Goal: Task Accomplishment & Management: Manage account settings

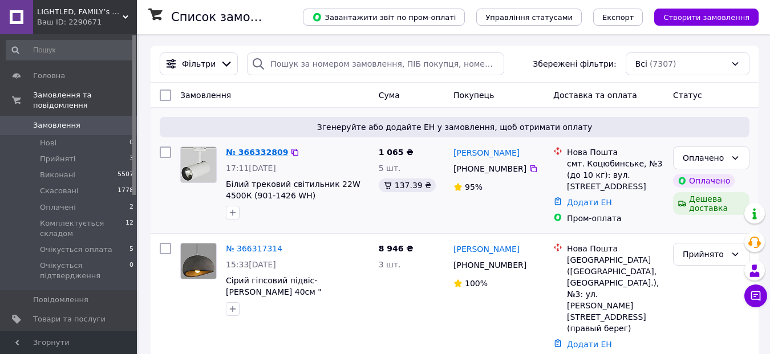
click at [270, 153] on link "№ 366332809" at bounding box center [257, 152] width 62 height 9
click at [263, 149] on link "№ 366332809" at bounding box center [254, 152] width 56 height 9
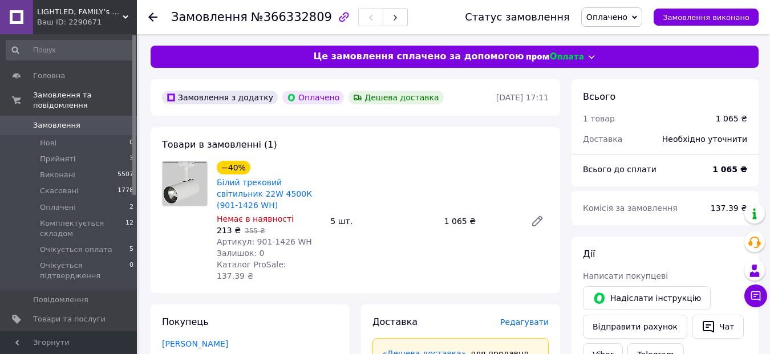
click at [153, 16] on icon at bounding box center [152, 17] width 9 height 9
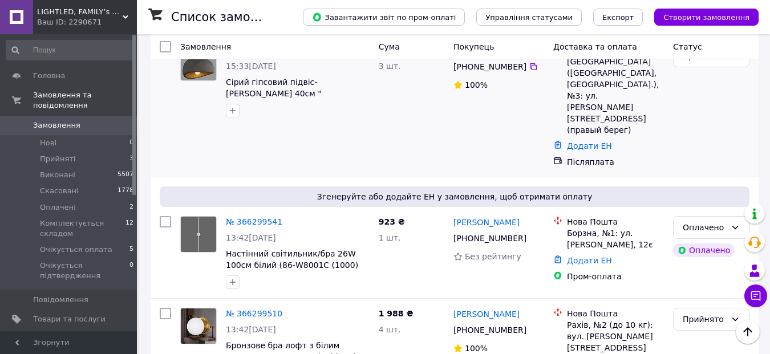
scroll to position [114, 0]
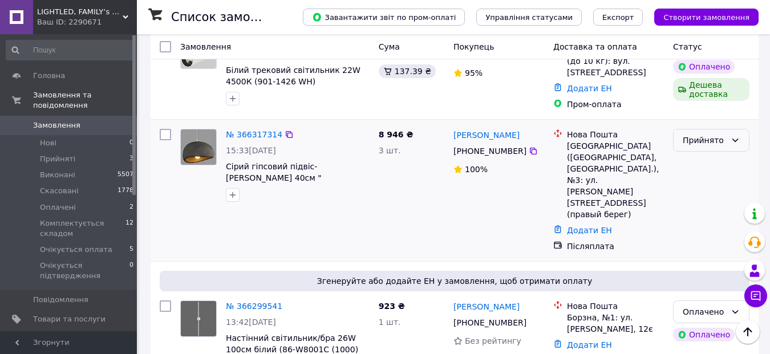
click at [733, 142] on icon at bounding box center [734, 140] width 9 height 9
click at [717, 183] on li "Скасовано" at bounding box center [710, 185] width 75 height 21
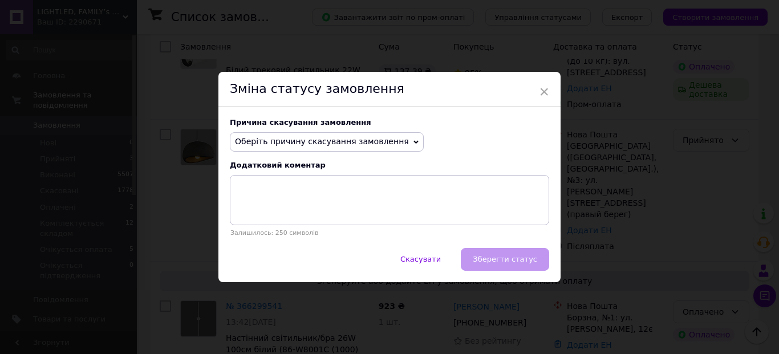
click at [387, 145] on span "Оберіть причину скасування замовлення" at bounding box center [327, 141] width 194 height 19
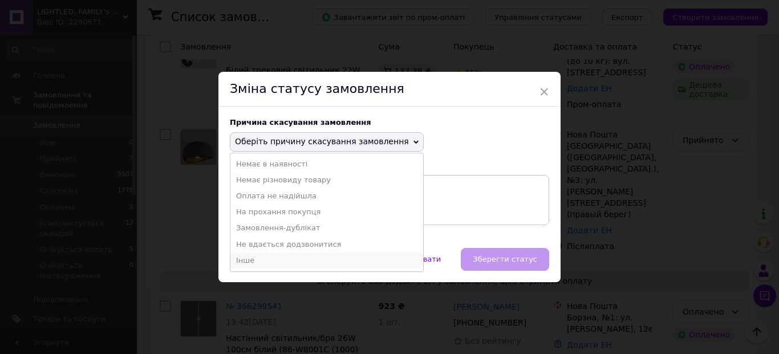
click at [286, 260] on li "Інше" at bounding box center [326, 261] width 193 height 16
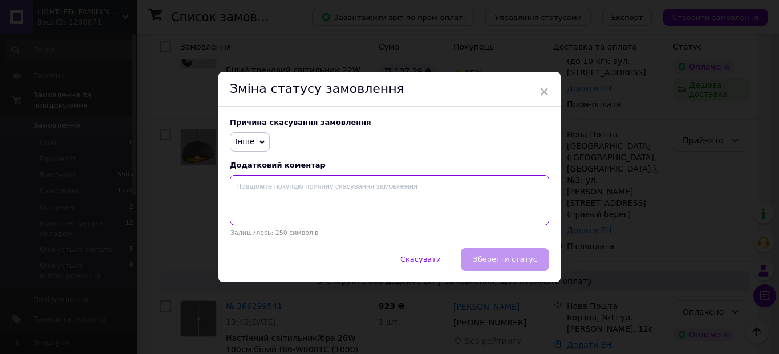
click at [271, 194] on textarea at bounding box center [389, 200] width 319 height 50
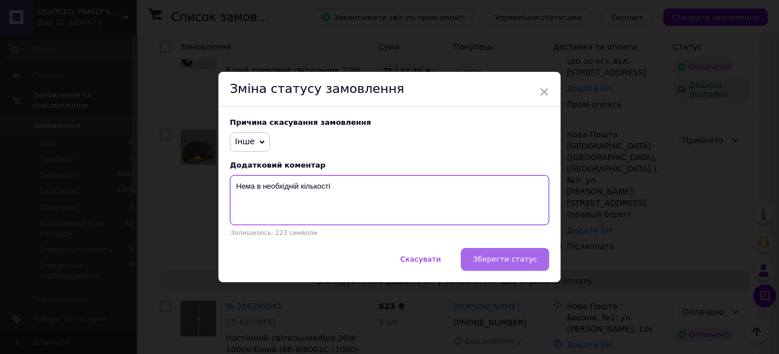
type textarea "Нема в необхідній кількості"
click at [500, 263] on span "Зберегти статус" at bounding box center [505, 259] width 64 height 9
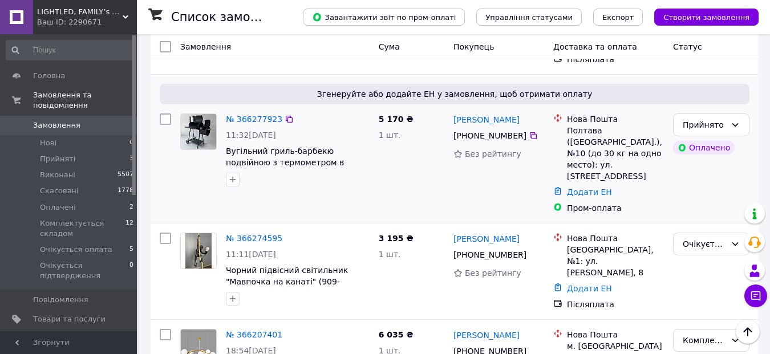
scroll to position [912, 0]
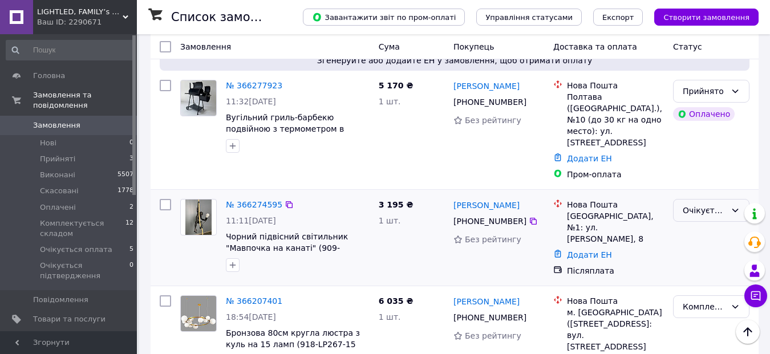
click at [736, 206] on icon at bounding box center [734, 210] width 9 height 9
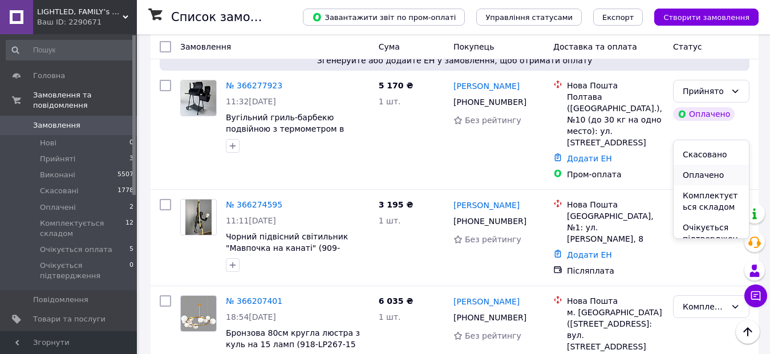
scroll to position [57, 0]
click at [697, 181] on li "Комплектується складом" at bounding box center [710, 181] width 75 height 32
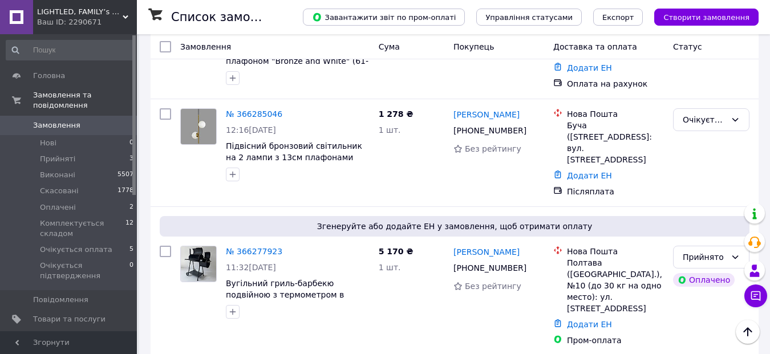
scroll to position [741, 0]
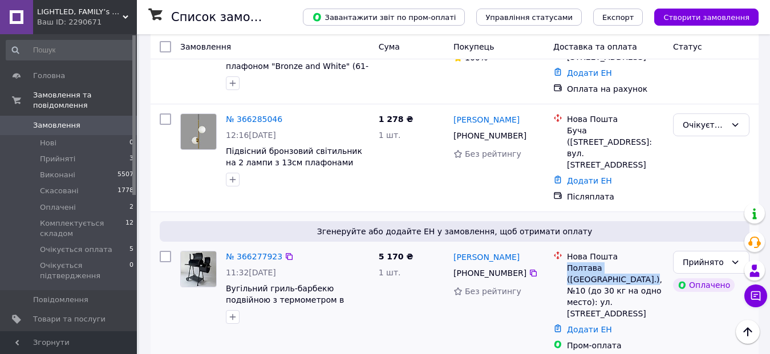
drag, startPoint x: 567, startPoint y: 192, endPoint x: 597, endPoint y: 206, distance: 32.9
click at [597, 262] on div "Полтава ([GEOGRAPHIC_DATA].), №10 (до 30 кг на одно место): ул. [STREET_ADDRESS]" at bounding box center [615, 290] width 97 height 57
copy div "Полтава (Полтавская обл.), №"
drag, startPoint x: 509, startPoint y: 181, endPoint x: 452, endPoint y: 181, distance: 57.0
click at [452, 246] on div "Андрій Забора +380 68 753 69 74 Без рейтингу" at bounding box center [499, 300] width 100 height 109
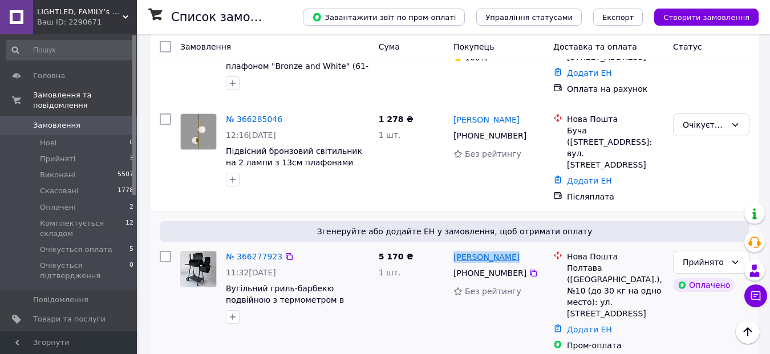
copy link "[PERSON_NAME]"
click at [530, 270] on icon at bounding box center [533, 273] width 7 height 7
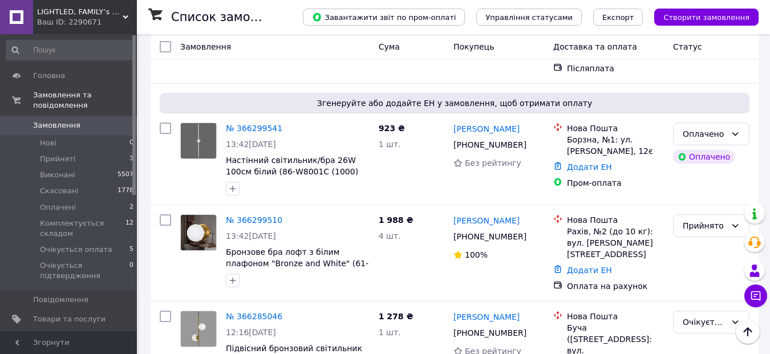
scroll to position [513, 0]
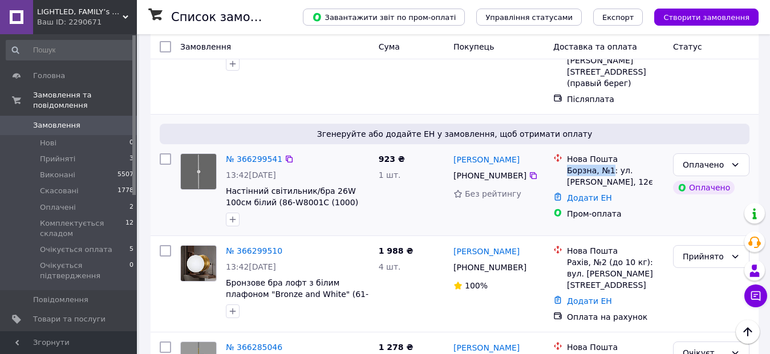
drag, startPoint x: 567, startPoint y: 113, endPoint x: 610, endPoint y: 113, distance: 42.8
click at [610, 165] on div "Борзна, №1: ул. [PERSON_NAME], 12є" at bounding box center [615, 176] width 97 height 23
copy div "Борзна, №1"
click at [733, 160] on icon at bounding box center [734, 164] width 9 height 9
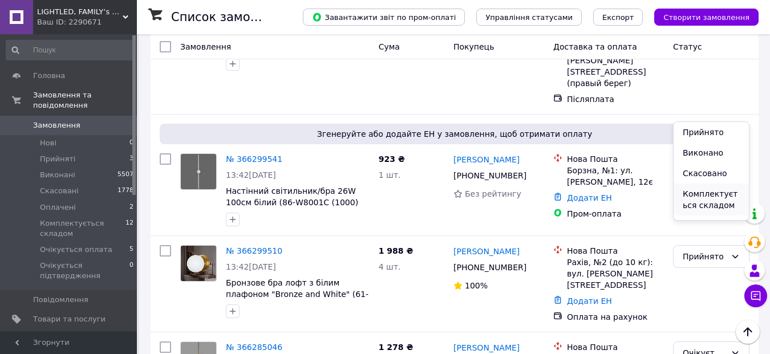
click at [712, 197] on li "Комплектується складом" at bounding box center [710, 200] width 75 height 32
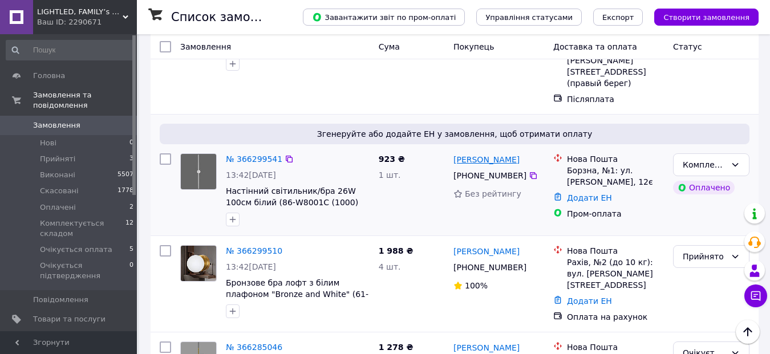
drag, startPoint x: 523, startPoint y: 101, endPoint x: 453, endPoint y: 100, distance: 69.6
click at [453, 152] on div "[PERSON_NAME]" at bounding box center [498, 159] width 93 height 14
copy link "[PERSON_NAME]"
click at [530, 172] on icon at bounding box center [533, 175] width 7 height 7
drag, startPoint x: 618, startPoint y: 157, endPoint x: 568, endPoint y: 156, distance: 49.6
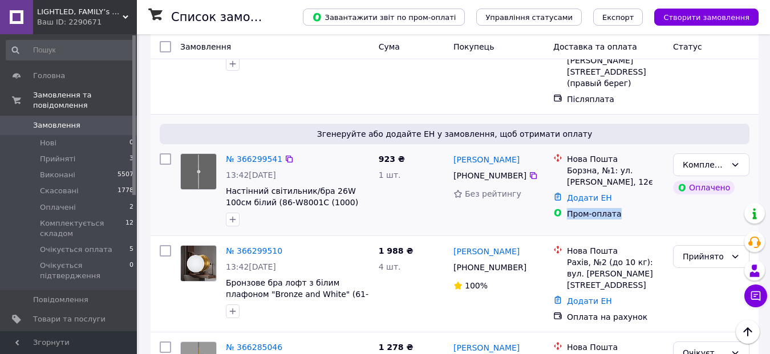
click at [568, 208] on div "Пром-оплата" at bounding box center [615, 213] width 97 height 11
copy div "Пром-оплата"
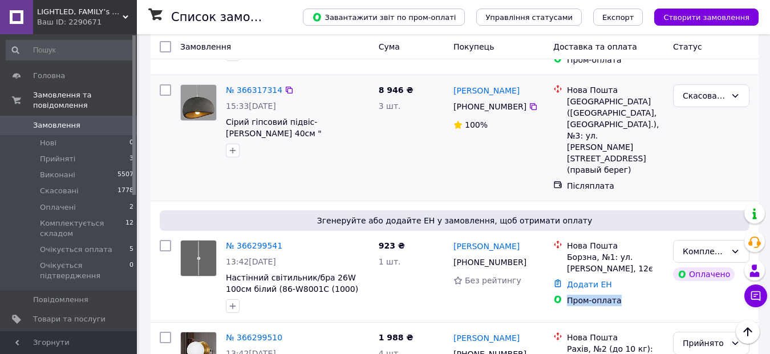
scroll to position [456, 0]
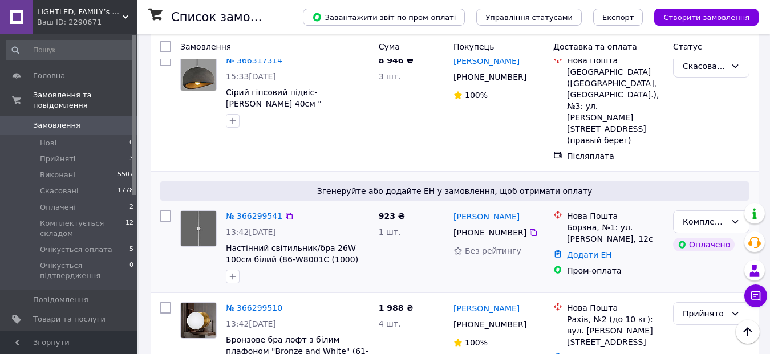
click at [380, 210] on div "923 ₴ 1 шт." at bounding box center [411, 247] width 75 height 82
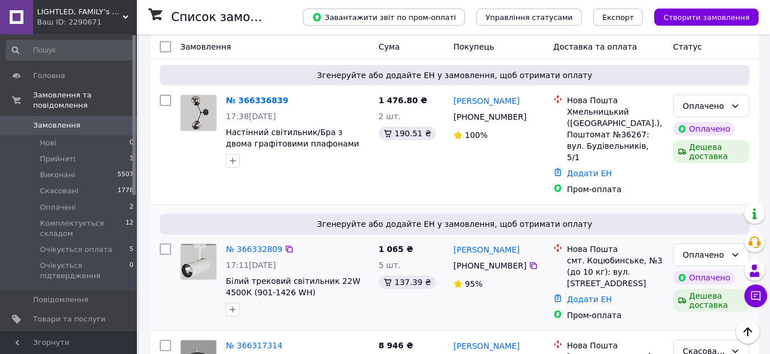
scroll to position [114, 0]
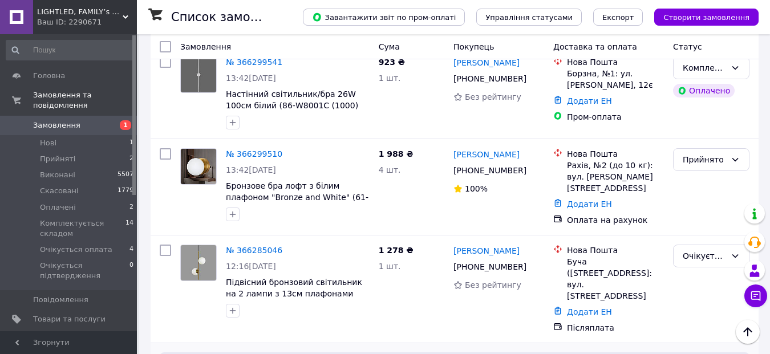
scroll to position [570, 0]
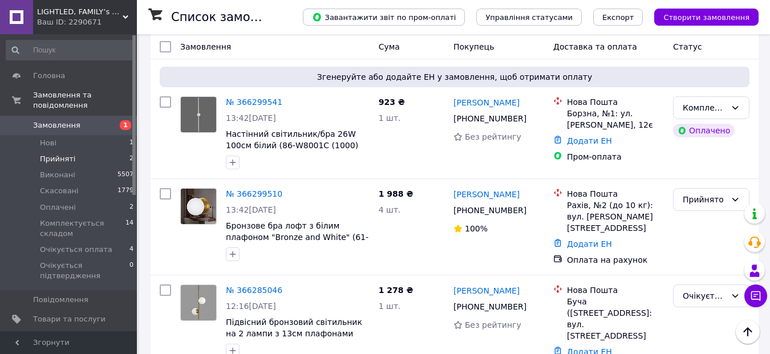
click at [48, 154] on span "Прийняті" at bounding box center [57, 159] width 35 height 10
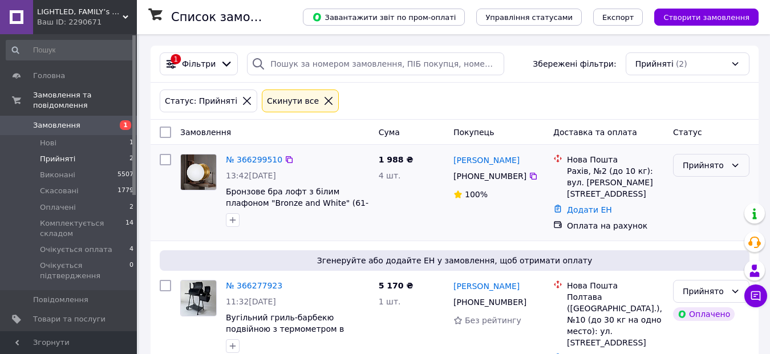
click at [737, 163] on icon at bounding box center [734, 165] width 9 height 9
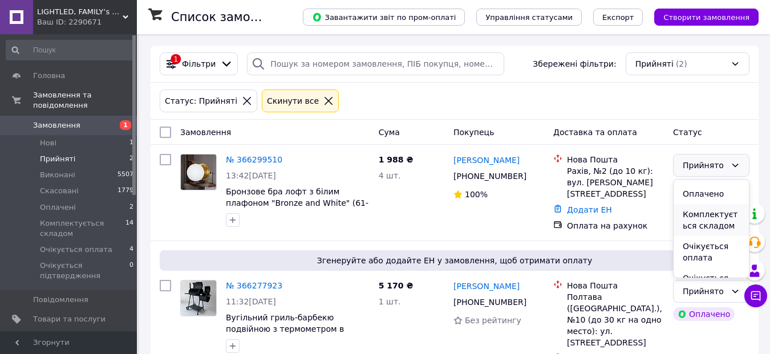
scroll to position [57, 0]
click at [709, 230] on li "Очікується оплата" at bounding box center [710, 232] width 75 height 32
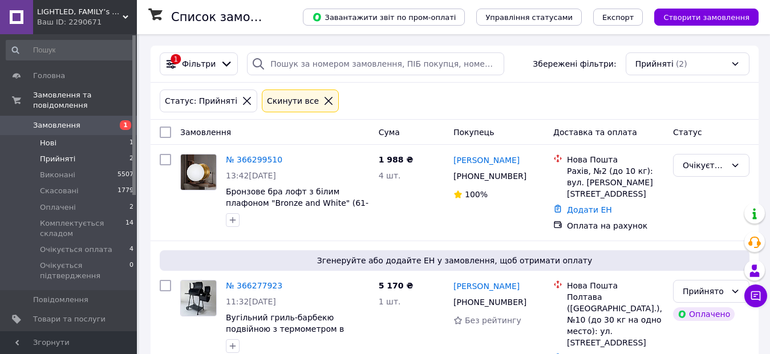
click at [45, 138] on span "Нові" at bounding box center [48, 143] width 17 height 10
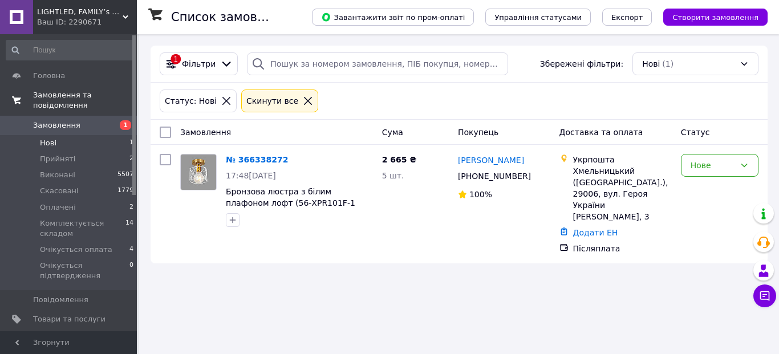
click at [60, 95] on span "Замовлення та повідомлення" at bounding box center [85, 100] width 104 height 21
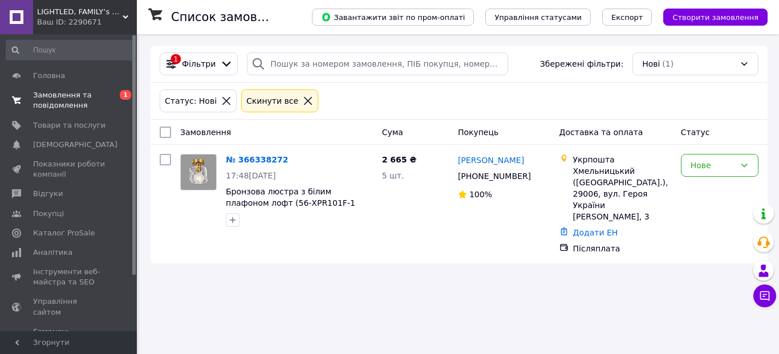
click at [49, 99] on span "Замовлення та повідомлення" at bounding box center [69, 100] width 72 height 21
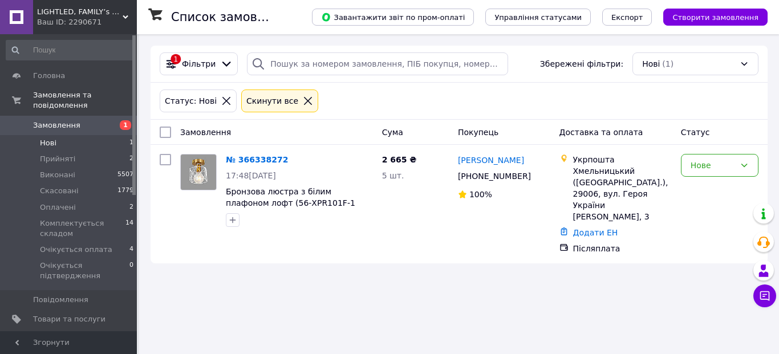
click at [303, 103] on icon at bounding box center [308, 101] width 10 height 10
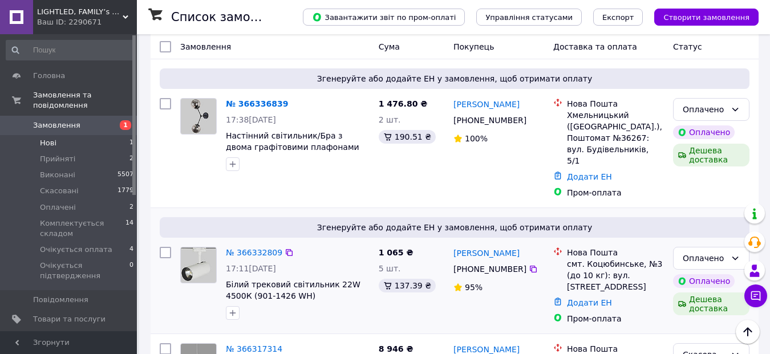
scroll to position [114, 0]
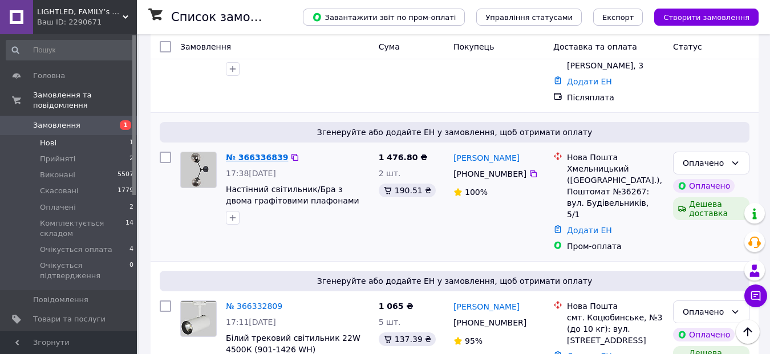
click at [261, 153] on link "№ 366336839" at bounding box center [257, 157] width 62 height 9
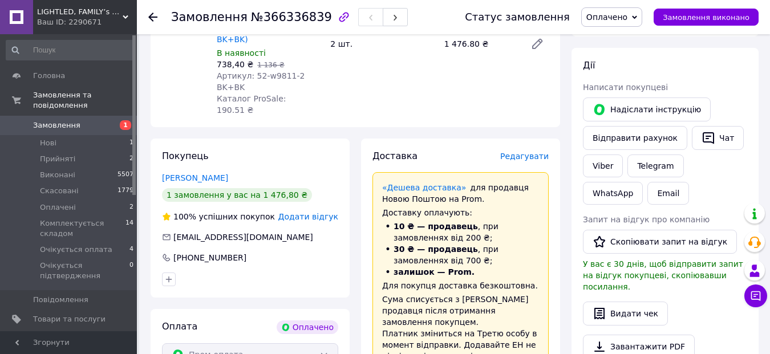
scroll to position [228, 0]
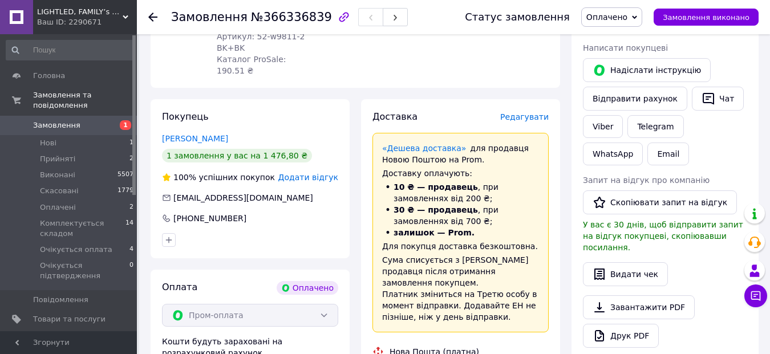
click at [151, 15] on use at bounding box center [152, 17] width 9 height 9
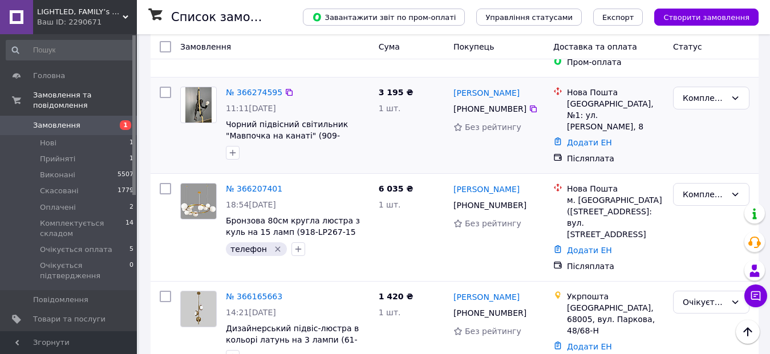
scroll to position [1026, 0]
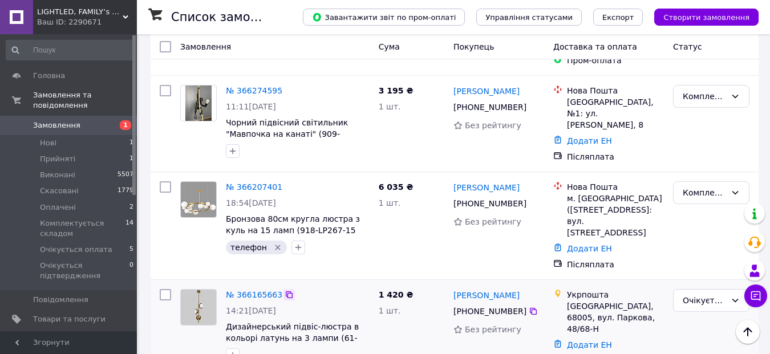
click at [285, 290] on icon at bounding box center [289, 294] width 9 height 9
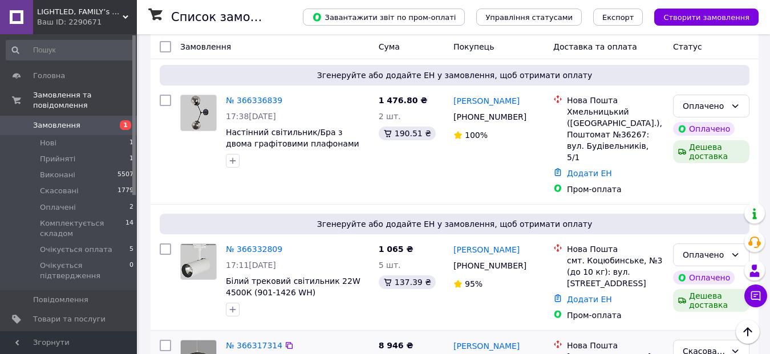
scroll to position [114, 0]
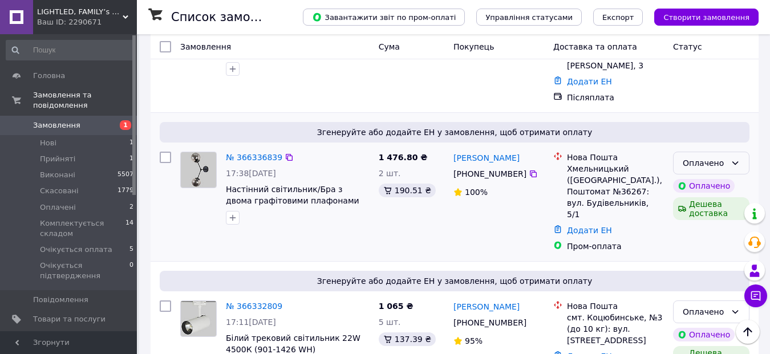
click at [732, 159] on icon at bounding box center [734, 163] width 9 height 9
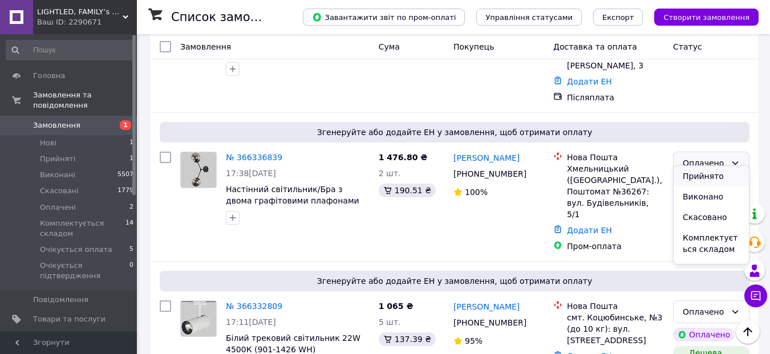
click at [709, 176] on li "Прийнято" at bounding box center [710, 176] width 75 height 21
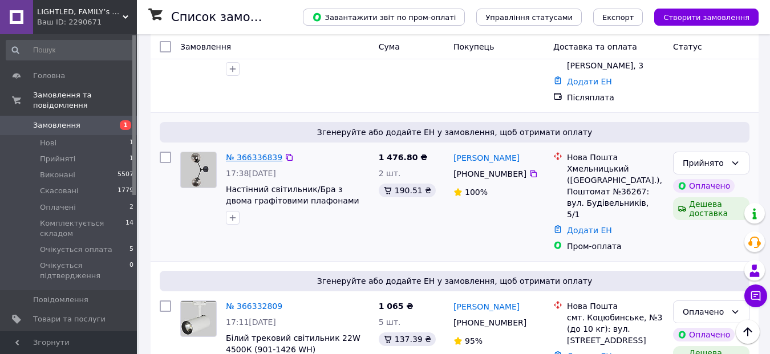
click at [252, 153] on link "№ 366336839" at bounding box center [254, 157] width 56 height 9
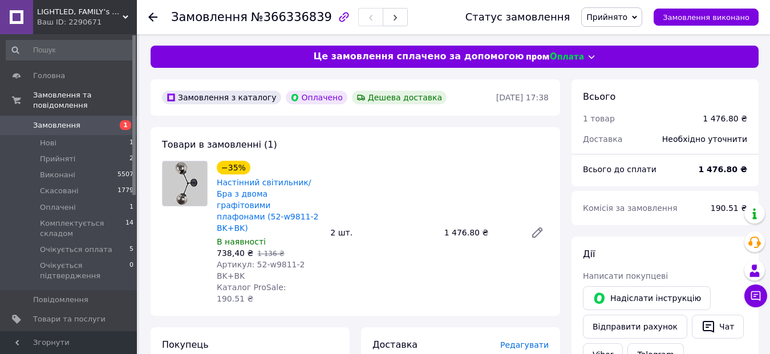
click at [153, 15] on icon at bounding box center [152, 17] width 9 height 9
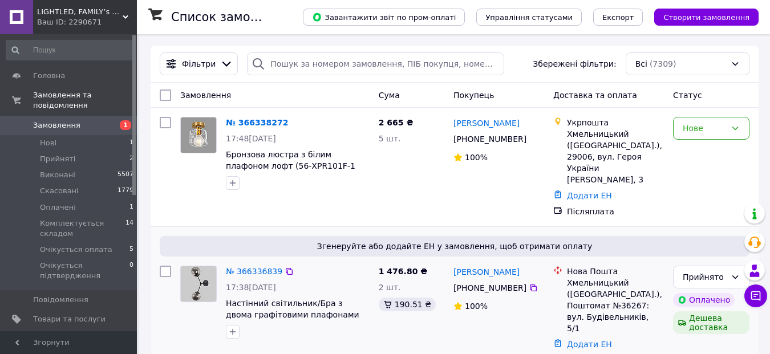
scroll to position [57, 0]
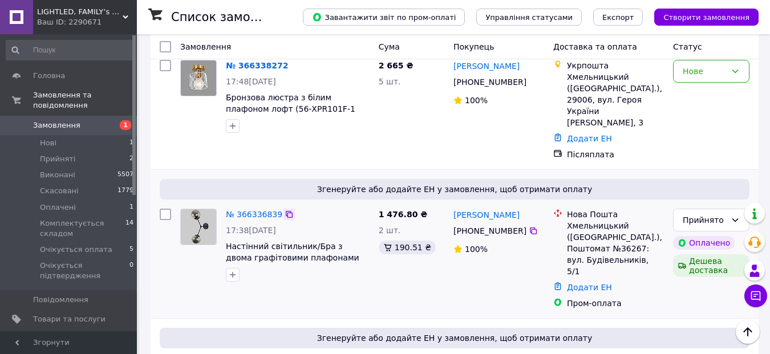
click at [285, 210] on icon at bounding box center [289, 214] width 9 height 9
drag, startPoint x: 621, startPoint y: 280, endPoint x: 571, endPoint y: 279, distance: 50.2
click at [571, 298] on div "Пром-оплата" at bounding box center [615, 303] width 97 height 11
click at [627, 298] on div "Пром-оплата" at bounding box center [615, 303] width 97 height 11
drag, startPoint x: 619, startPoint y: 279, endPoint x: 567, endPoint y: 278, distance: 51.9
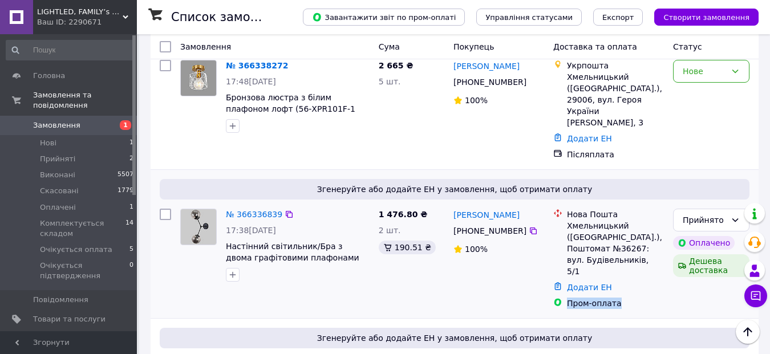
click at [567, 298] on div "Пром-оплата" at bounding box center [615, 303] width 97 height 11
copy div "Пром-оплата"
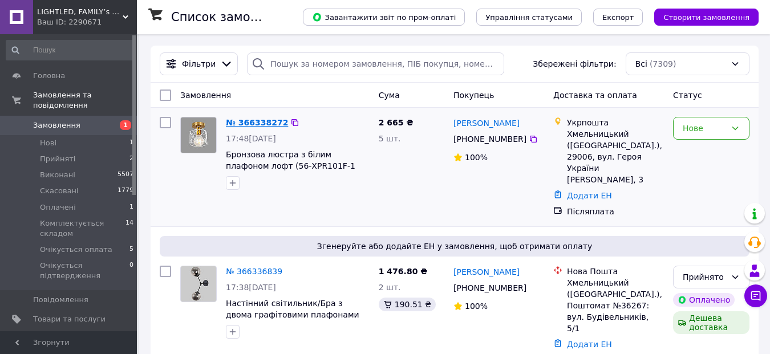
click at [249, 123] on link "№ 366338272" at bounding box center [257, 122] width 62 height 9
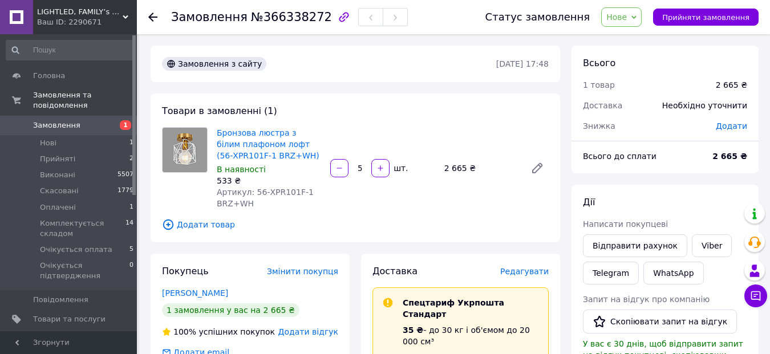
click at [152, 17] on use at bounding box center [152, 17] width 9 height 9
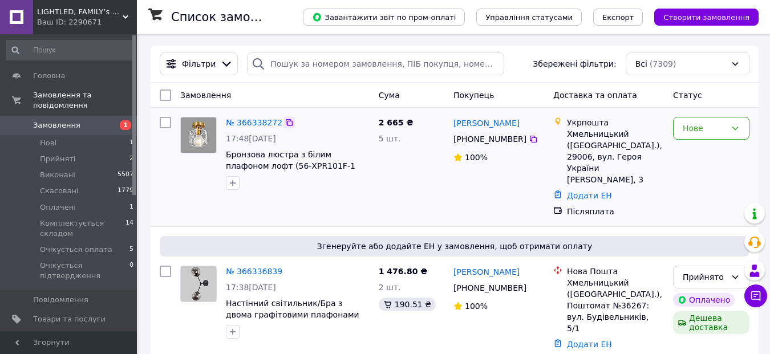
click at [285, 122] on icon at bounding box center [289, 122] width 9 height 9
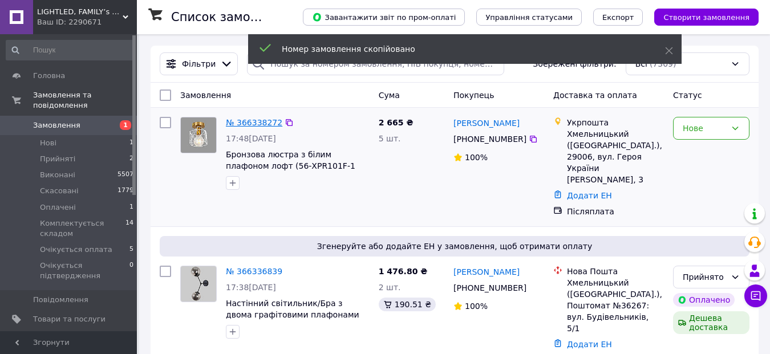
click at [254, 125] on link "№ 366338272" at bounding box center [254, 122] width 56 height 9
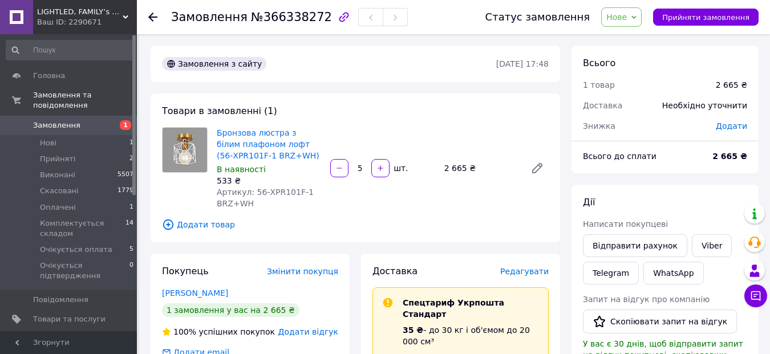
click at [155, 17] on use at bounding box center [152, 17] width 9 height 9
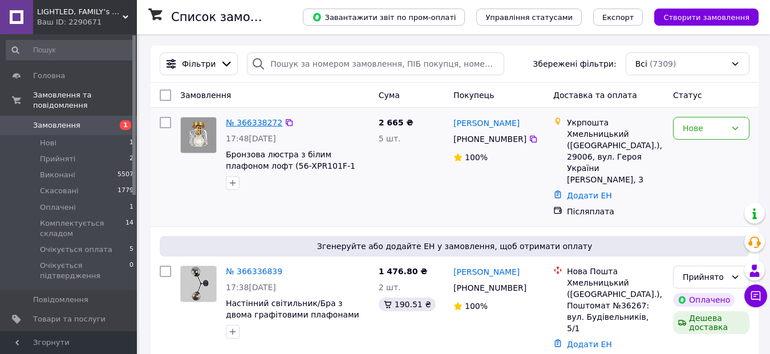
click at [251, 123] on link "№ 366338272" at bounding box center [254, 122] width 56 height 9
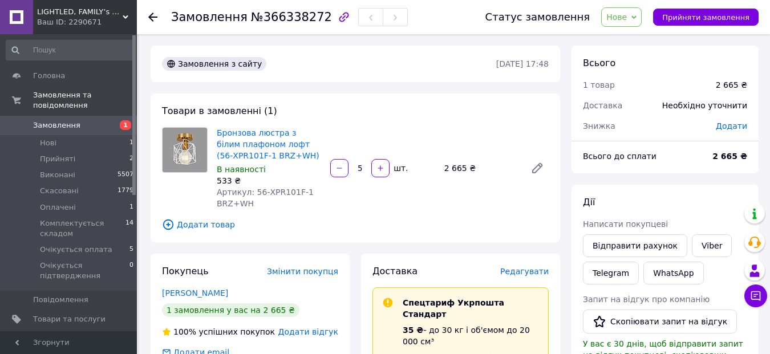
click at [153, 14] on use at bounding box center [152, 17] width 9 height 9
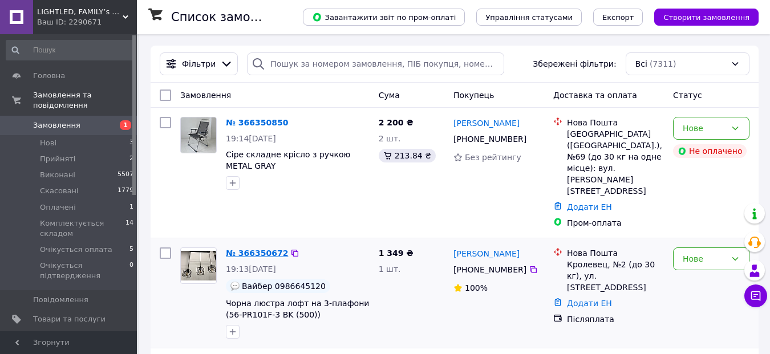
click at [266, 249] on link "№ 366350672" at bounding box center [257, 253] width 62 height 9
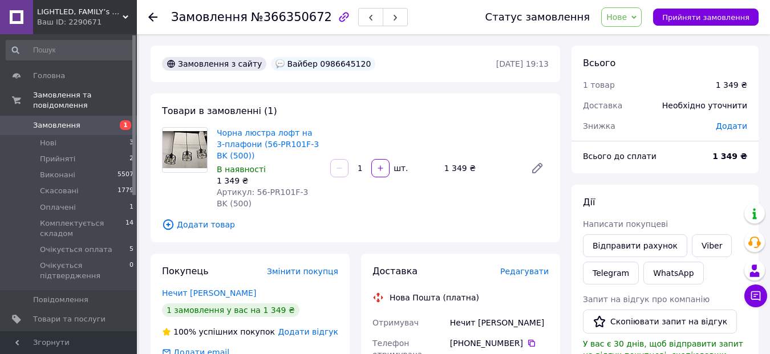
click at [153, 14] on icon at bounding box center [152, 17] width 9 height 9
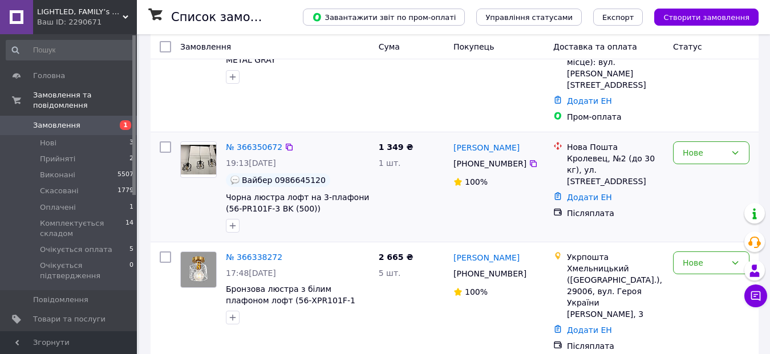
scroll to position [114, 0]
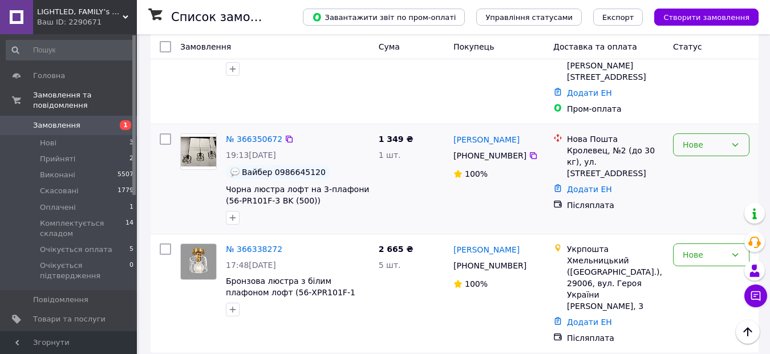
click at [730, 140] on icon at bounding box center [734, 144] width 9 height 9
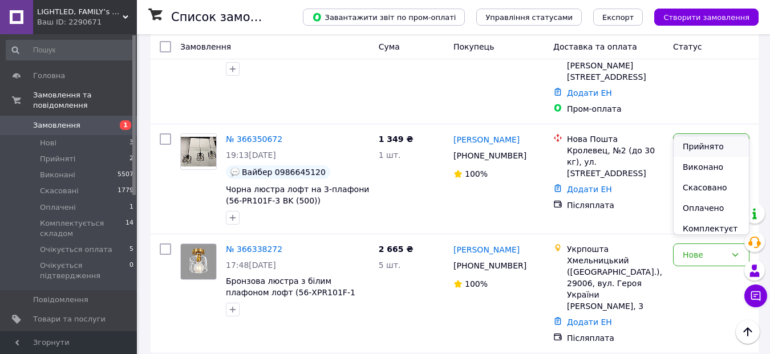
click at [702, 146] on li "Прийнято" at bounding box center [710, 146] width 75 height 21
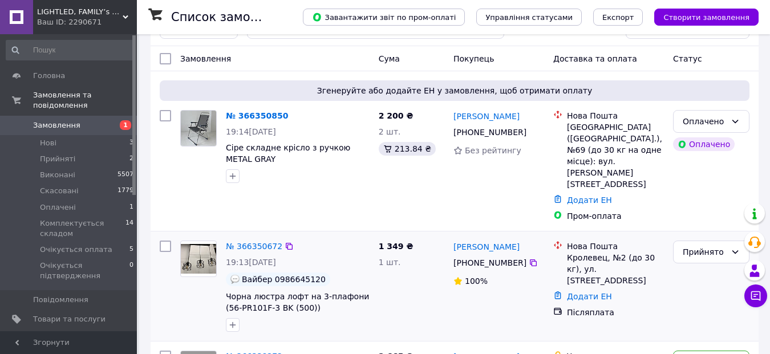
scroll to position [57, 0]
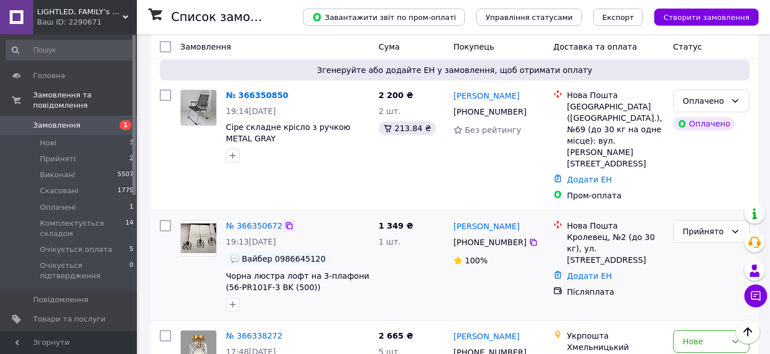
click at [286, 222] on icon at bounding box center [289, 225] width 7 height 7
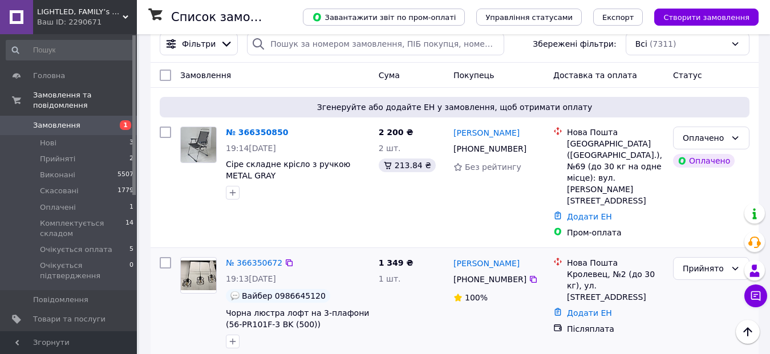
scroll to position [0, 0]
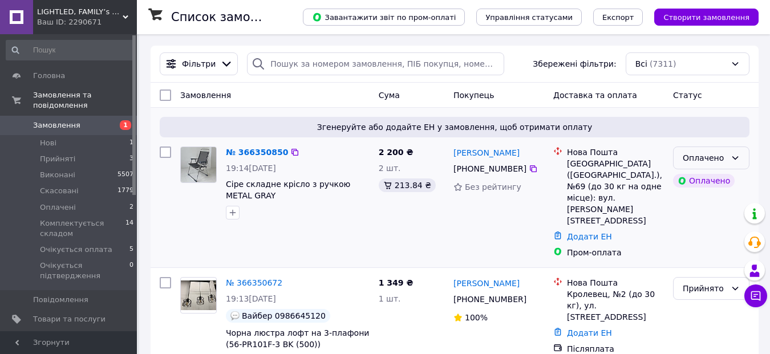
click at [730, 157] on icon at bounding box center [734, 157] width 9 height 9
click at [701, 182] on li "Прийнято" at bounding box center [710, 182] width 75 height 21
click at [241, 153] on link "№ 366350850" at bounding box center [257, 152] width 62 height 9
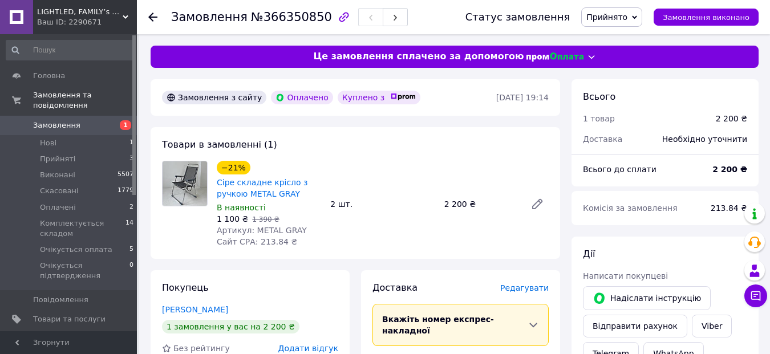
drag, startPoint x: 315, startPoint y: 15, endPoint x: 286, endPoint y: 19, distance: 28.8
click at [286, 19] on div "Замовлення №366350850" at bounding box center [289, 16] width 237 height 19
click at [152, 17] on use at bounding box center [152, 17] width 9 height 9
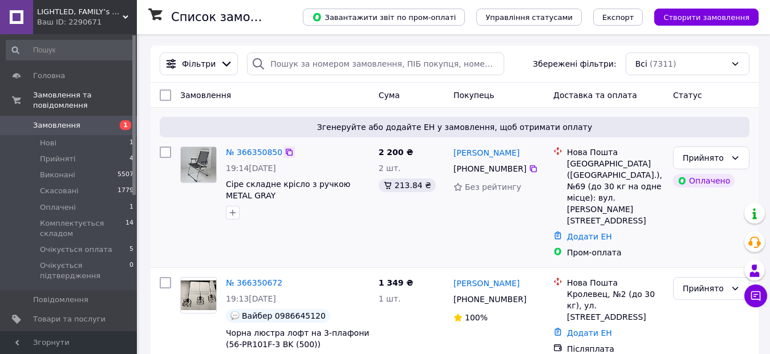
click at [285, 152] on icon at bounding box center [289, 152] width 9 height 9
drag, startPoint x: 619, startPoint y: 229, endPoint x: 567, endPoint y: 230, distance: 51.9
click at [567, 247] on div "Пром-оплата" at bounding box center [615, 252] width 97 height 11
copy div "Пром-оплата"
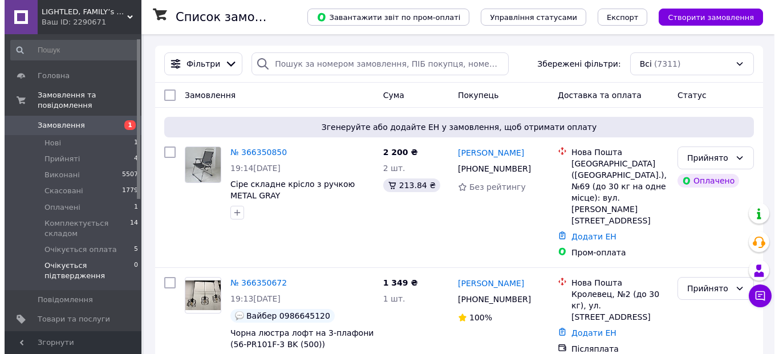
scroll to position [57, 0]
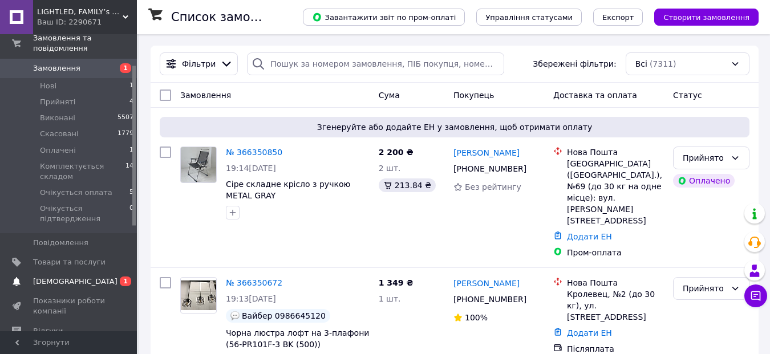
click at [60, 277] on span "[DEMOGRAPHIC_DATA]" at bounding box center [75, 282] width 84 height 10
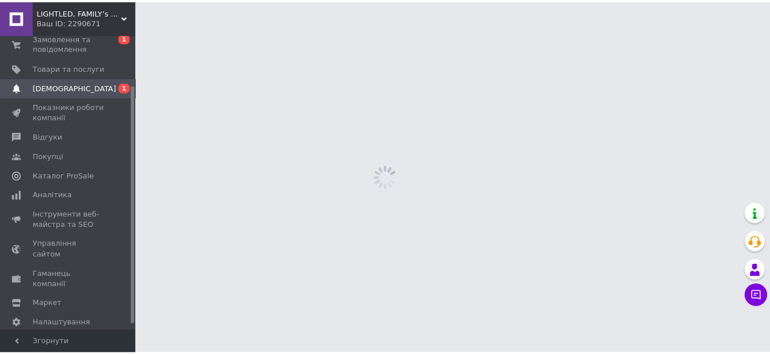
scroll to position [62, 0]
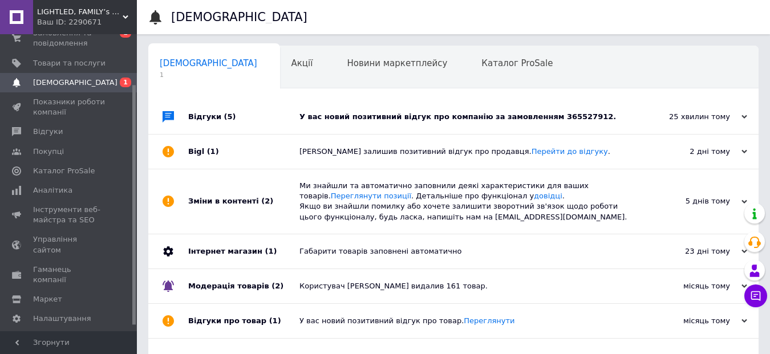
click at [489, 119] on div "У вас новий позитивний відгук про компанію за замовленням 365527912." at bounding box center [466, 117] width 334 height 10
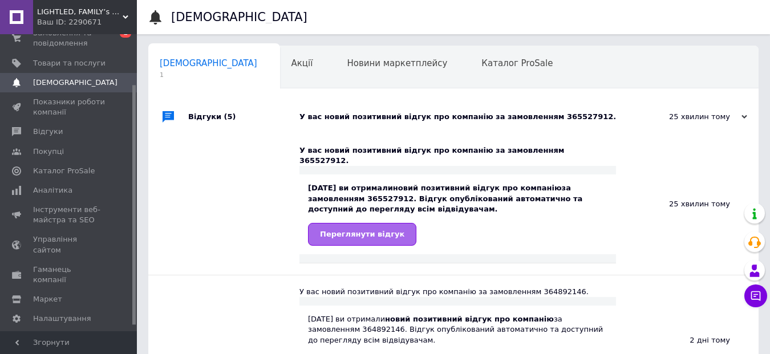
click at [383, 230] on span "Переглянути відгук" at bounding box center [362, 234] width 84 height 9
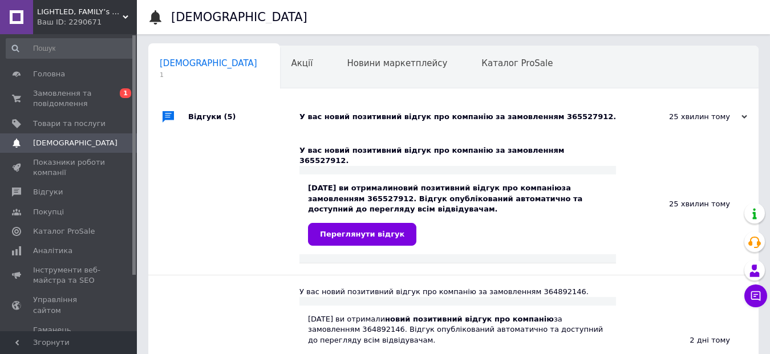
scroll to position [0, 0]
click at [55, 101] on span "Замовлення та повідомлення" at bounding box center [69, 100] width 72 height 21
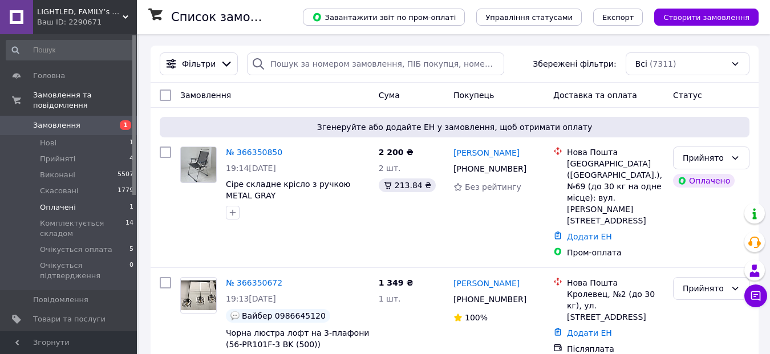
click at [58, 202] on span "Оплачені" at bounding box center [58, 207] width 36 height 10
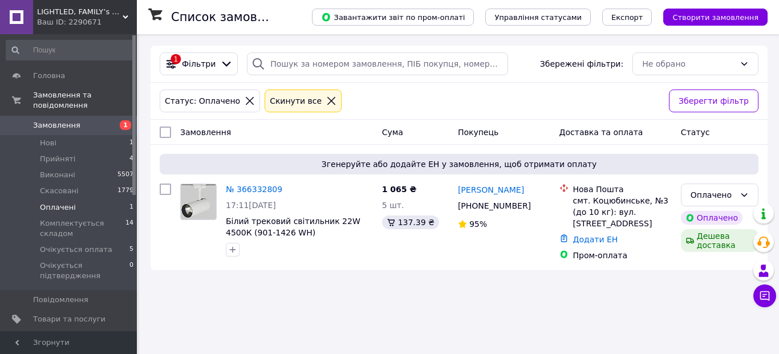
click at [45, 120] on span "Замовлення" at bounding box center [56, 125] width 47 height 10
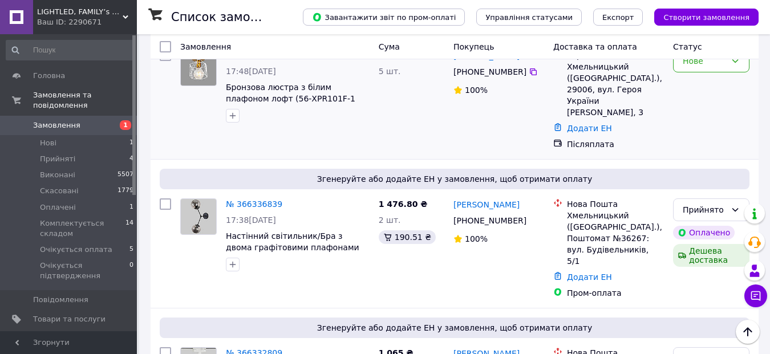
scroll to position [342, 0]
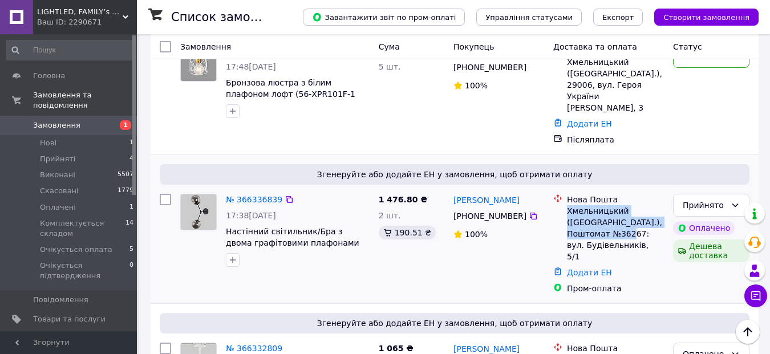
drag, startPoint x: 567, startPoint y: 174, endPoint x: 637, endPoint y: 198, distance: 74.5
click at [637, 205] on div "Хмельницький ([GEOGRAPHIC_DATA].), Поштомат №36267: вул. Будівельників, 5/1" at bounding box center [615, 233] width 97 height 57
copy div "Хмельницький ([GEOGRAPHIC_DATA].), Поштомат №36267"
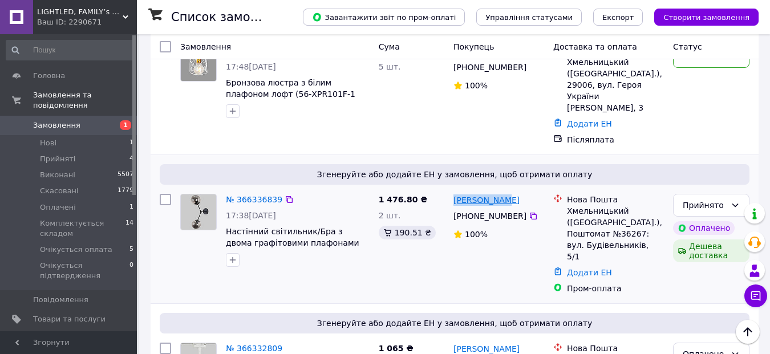
drag, startPoint x: 502, startPoint y: 165, endPoint x: 455, endPoint y: 161, distance: 47.4
click at [455, 193] on div "[PERSON_NAME]" at bounding box center [498, 200] width 93 height 14
copy link "[PERSON_NAME]"
click at [530, 213] on icon at bounding box center [533, 216] width 7 height 7
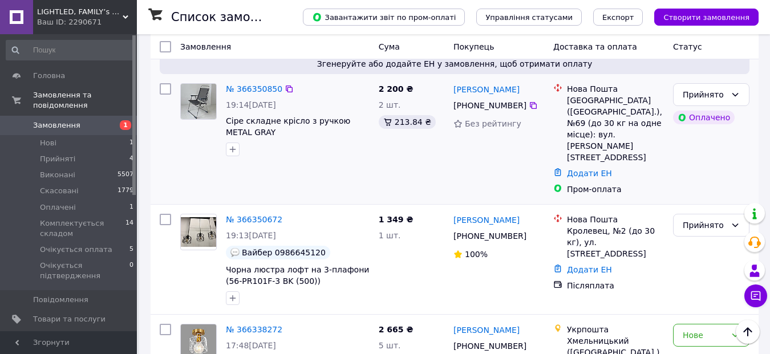
scroll to position [0, 0]
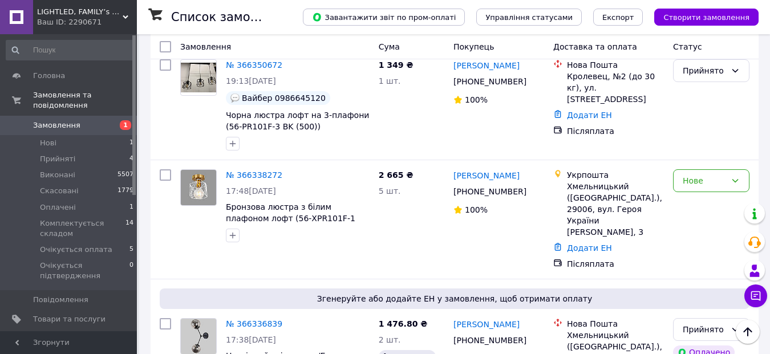
scroll to position [342, 0]
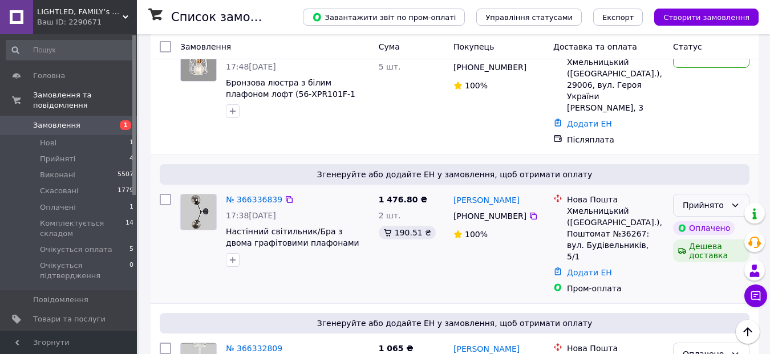
click at [734, 201] on icon at bounding box center [734, 205] width 9 height 9
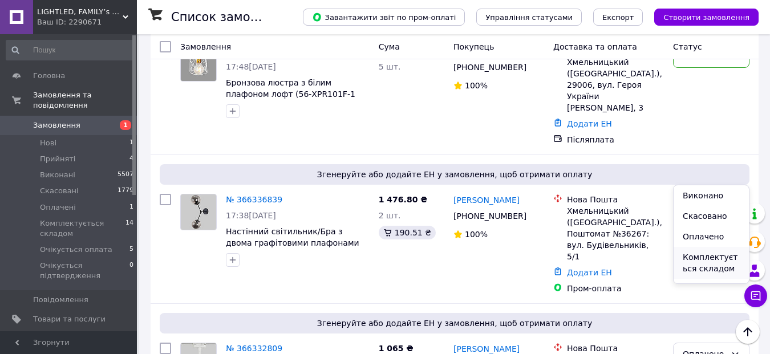
click at [708, 261] on li "Комплектується складом" at bounding box center [710, 263] width 75 height 32
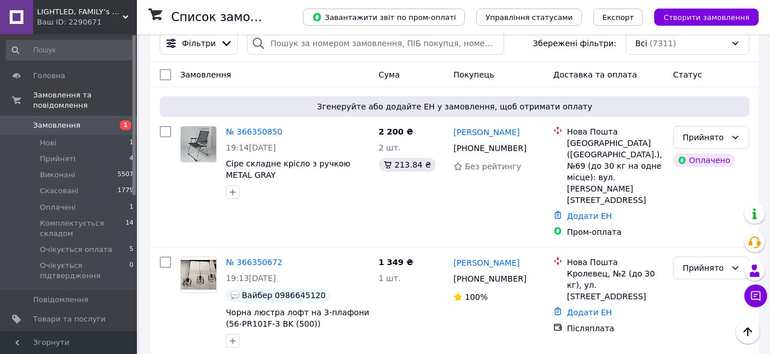
scroll to position [0, 0]
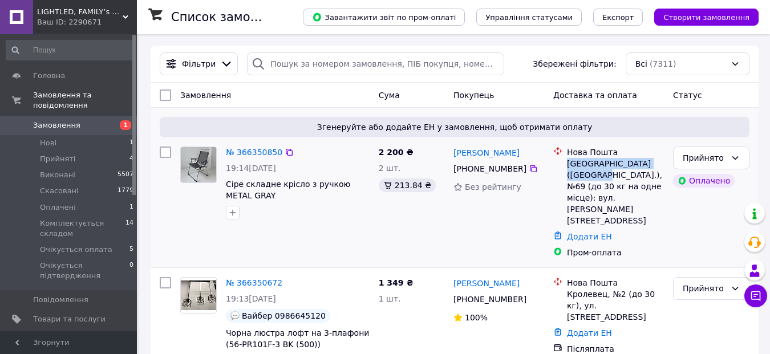
drag, startPoint x: 567, startPoint y: 160, endPoint x: 583, endPoint y: 171, distance: 19.3
click at [583, 171] on div "[GEOGRAPHIC_DATA] ([GEOGRAPHIC_DATA].), №69 (до 30 кг на одне місце): вул. [PER…" at bounding box center [615, 192] width 97 height 68
copy div "Львів (Львівська обл.), №69"
click at [360, 219] on div at bounding box center [298, 213] width 148 height 18
drag, startPoint x: 511, startPoint y: 151, endPoint x: 453, endPoint y: 149, distance: 58.2
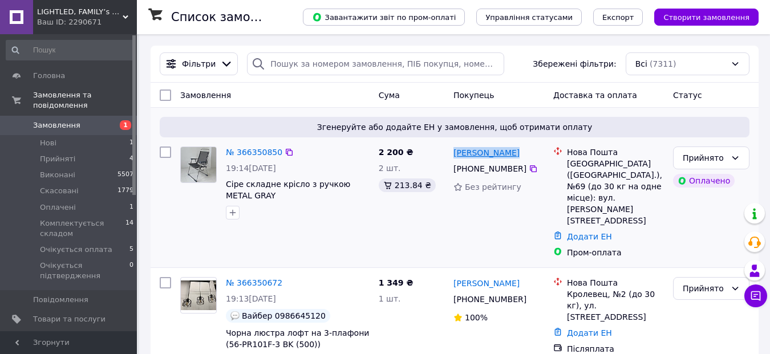
click at [453, 149] on div "[PERSON_NAME]" at bounding box center [498, 152] width 93 height 14
copy link "[PERSON_NAME]"
click at [529, 169] on icon at bounding box center [533, 168] width 9 height 9
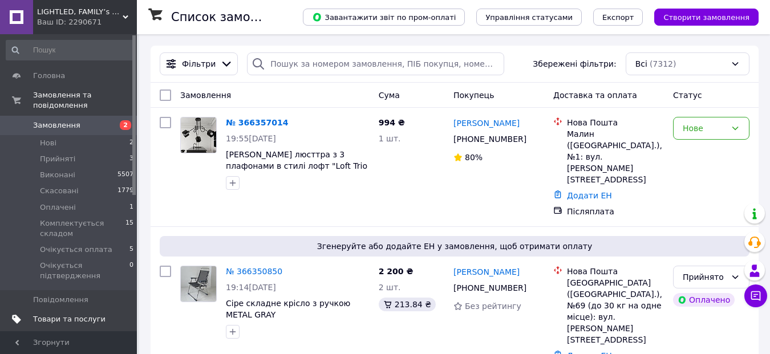
click at [85, 314] on span "Товари та послуги" at bounding box center [69, 319] width 72 height 10
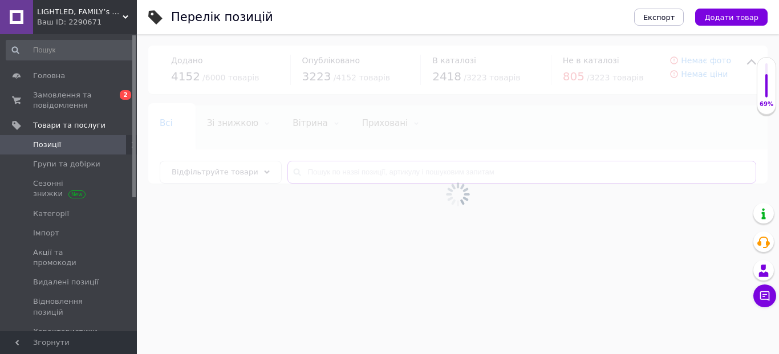
click at [304, 172] on input "text" at bounding box center [521, 172] width 469 height 23
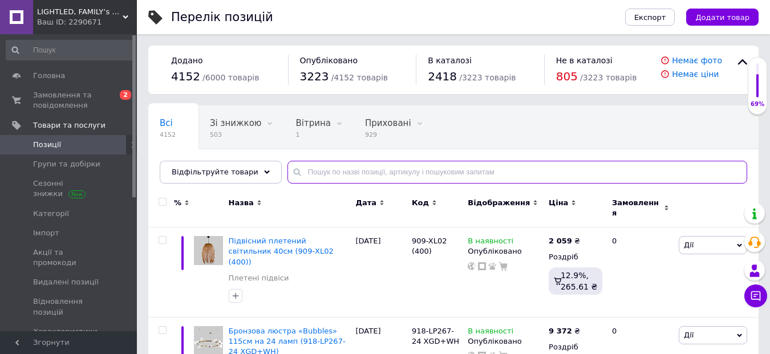
paste input "[PHONE_NUMBER] GD+"
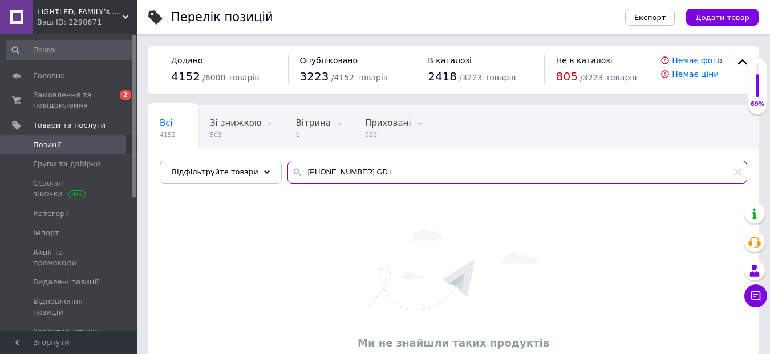
click at [297, 170] on input "[PHONE_NUMBER] GD+" at bounding box center [517, 172] width 460 height 23
click at [373, 169] on input "[PHONE_NUMBER] GD+" at bounding box center [517, 172] width 460 height 23
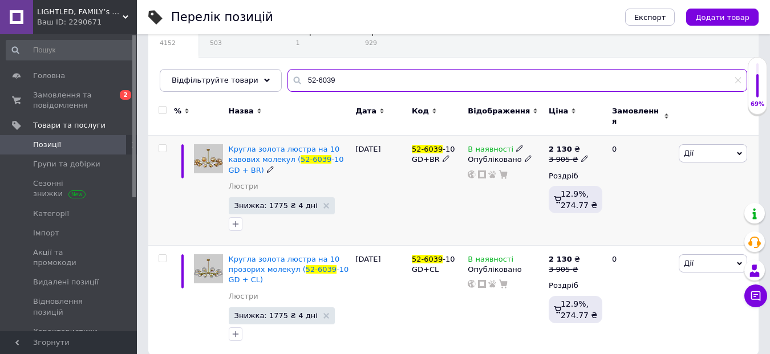
scroll to position [97, 0]
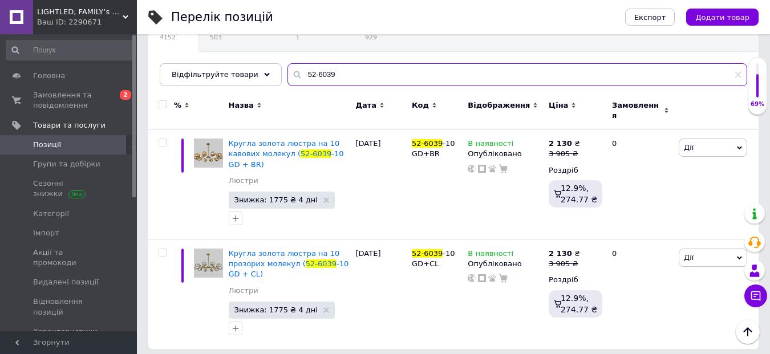
type input "52-6039"
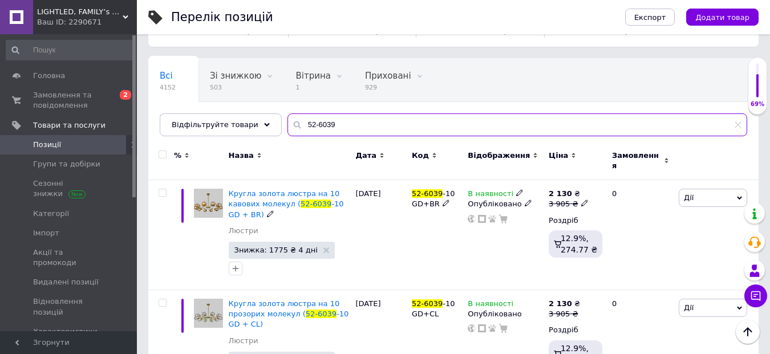
scroll to position [0, 0]
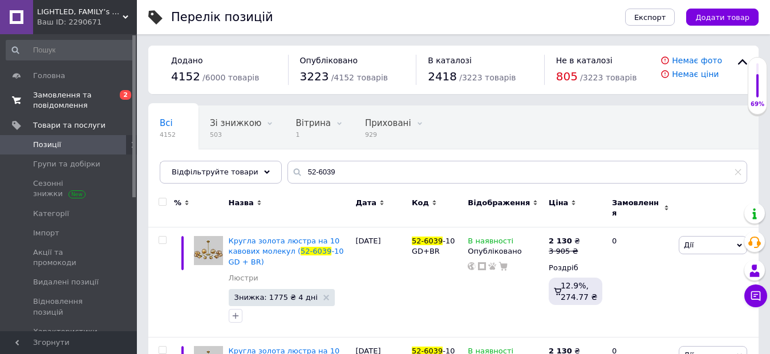
click at [50, 99] on span "Замовлення та повідомлення" at bounding box center [69, 100] width 72 height 21
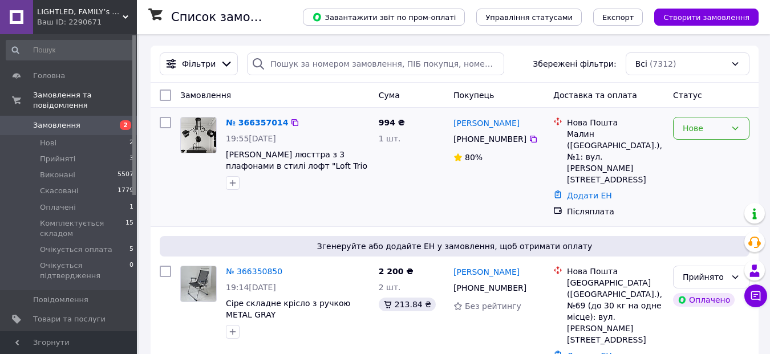
click at [732, 127] on icon at bounding box center [734, 128] width 9 height 9
click at [713, 152] on li "Прийнято" at bounding box center [710, 153] width 75 height 21
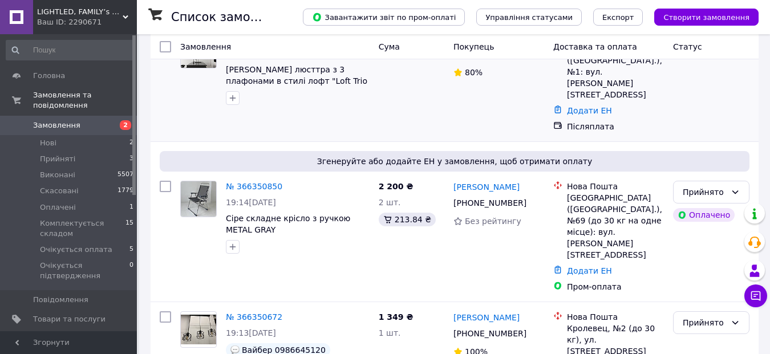
scroll to position [114, 0]
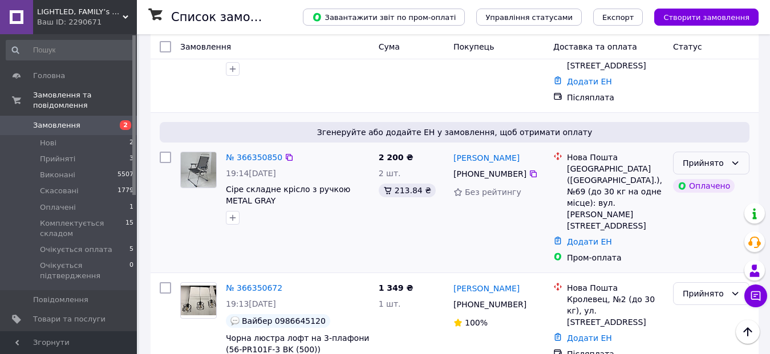
click at [736, 159] on icon at bounding box center [734, 163] width 9 height 9
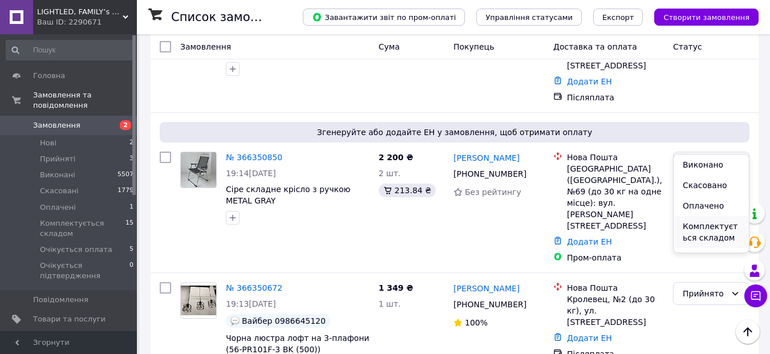
click at [708, 230] on li "Комплектується складом" at bounding box center [710, 232] width 75 height 32
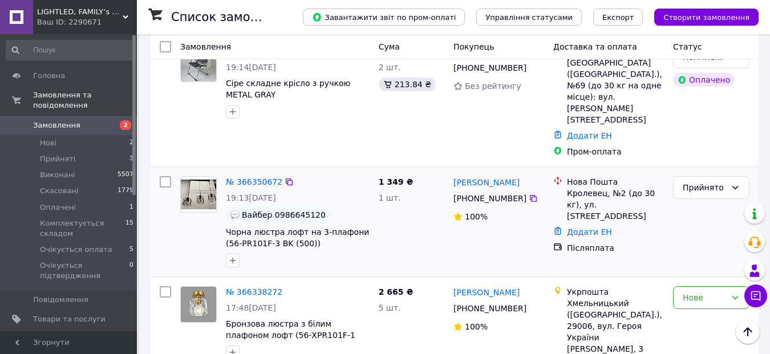
scroll to position [228, 0]
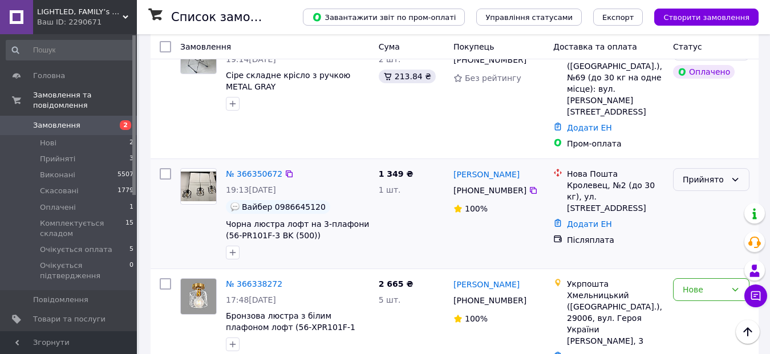
click at [734, 178] on icon at bounding box center [735, 179] width 6 height 3
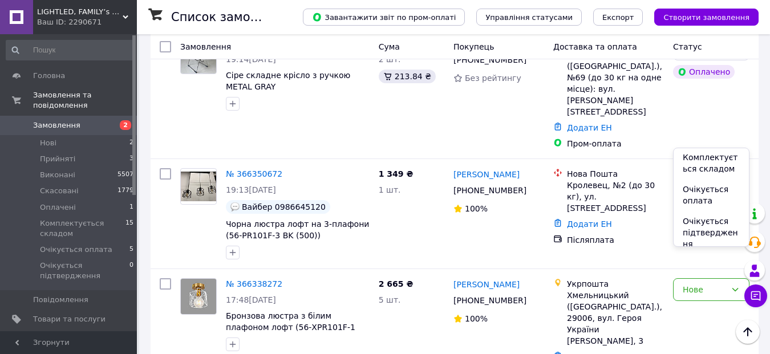
scroll to position [71, 0]
click at [709, 186] on li "Очікується оплата" at bounding box center [710, 187] width 75 height 32
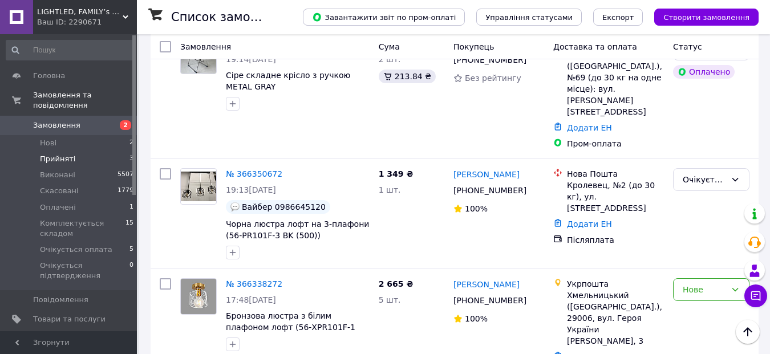
click at [64, 154] on span "Прийняті" at bounding box center [57, 159] width 35 height 10
